Goal: Task Accomplishment & Management: Manage account settings

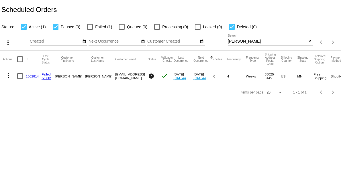
click at [254, 42] on input "[PERSON_NAME]" at bounding box center [267, 41] width 79 height 5
drag, startPoint x: 254, startPoint y: 42, endPoint x: 224, endPoint y: 35, distance: 30.0
click at [224, 35] on div "more_vert Sep Jan Feb Mar [DATE]" at bounding box center [170, 40] width 341 height 20
paste input "[EMAIL_ADDRESS][DOMAIN_NAME]"
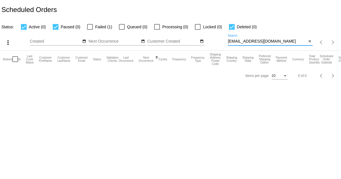
type input "[EMAIL_ADDRESS][DOMAIN_NAME]"
click at [101, 27] on span "Failed (1)" at bounding box center [103, 26] width 17 height 7
click at [90, 30] on input "Failed (1)" at bounding box center [90, 30] width 0 height 0
checkbox input "true"
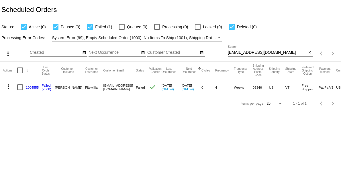
click at [34, 87] on link "1004555" at bounding box center [32, 88] width 13 height 4
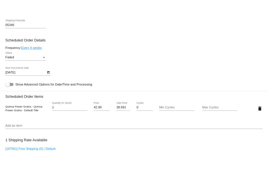
scroll to position [315, 0]
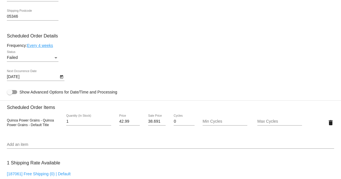
click at [45, 58] on div "Failed" at bounding box center [30, 58] width 46 height 5
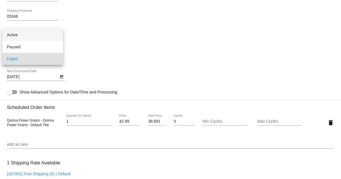
click at [40, 36] on span "Active" at bounding box center [33, 35] width 52 height 12
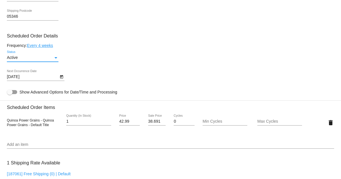
scroll to position [286, 0]
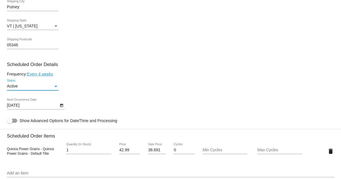
click at [48, 105] on body "arrow_back Scheduled Order #1004555 Active more_vert Last Processing Cycle ID: …" at bounding box center [170, 89] width 341 height 179
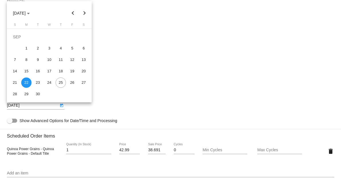
click at [84, 14] on button "Next month" at bounding box center [84, 12] width 11 height 11
click at [30, 70] on div "20" at bounding box center [26, 71] width 10 height 10
type input "[DATE]"
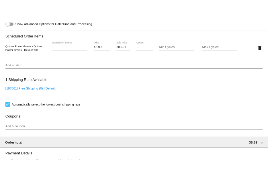
scroll to position [533, 0]
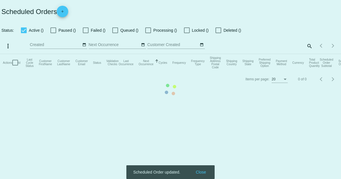
checkbox input "true"
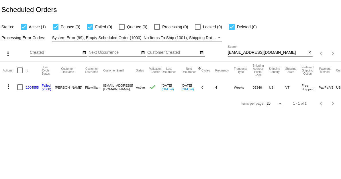
drag, startPoint x: 39, startPoint y: 88, endPoint x: 23, endPoint y: 84, distance: 16.7
click at [23, 84] on mat-row "more_vert 1004555 Failed (2000) [PERSON_NAME][GEOGRAPHIC_DATA] [EMAIL_ADDRESS][…" at bounding box center [202, 87] width 398 height 17
copy mat-row "1004555"
